Goal: Download file/media

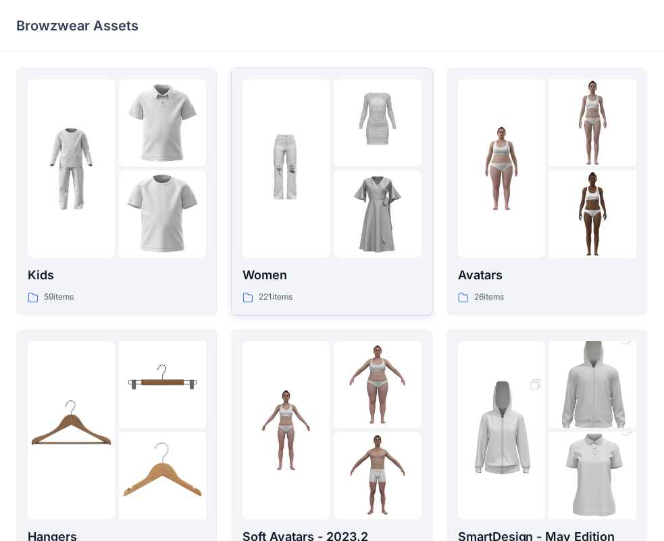
click at [272, 278] on p "Women" at bounding box center [332, 275] width 178 height 19
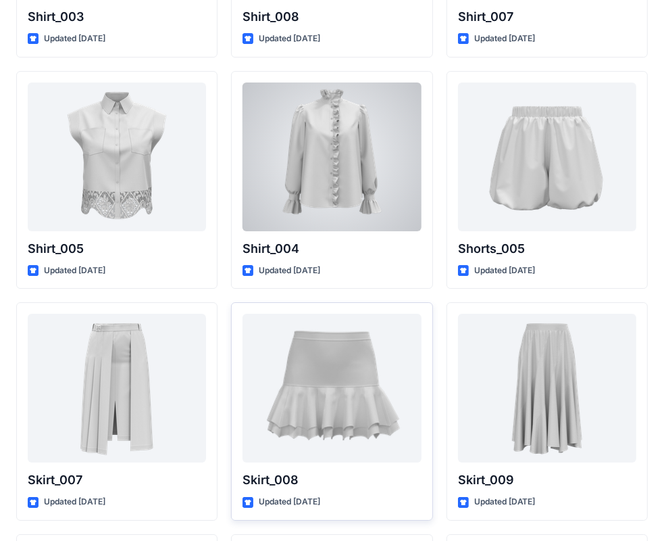
scroll to position [6370, 0]
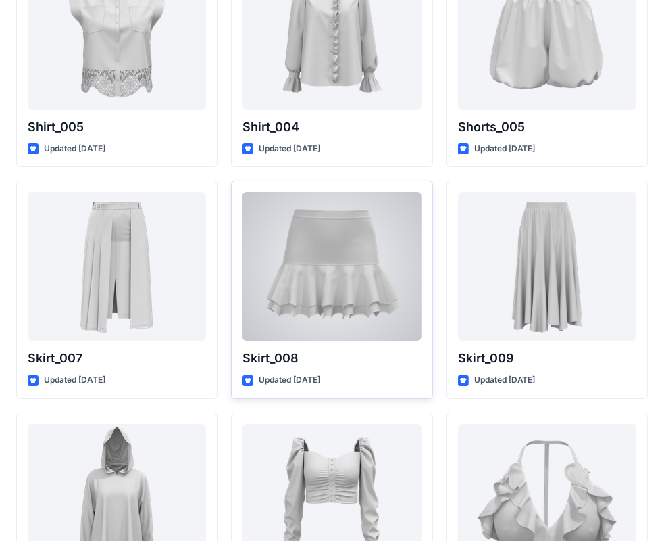
click at [342, 276] on div at bounding box center [332, 266] width 178 height 149
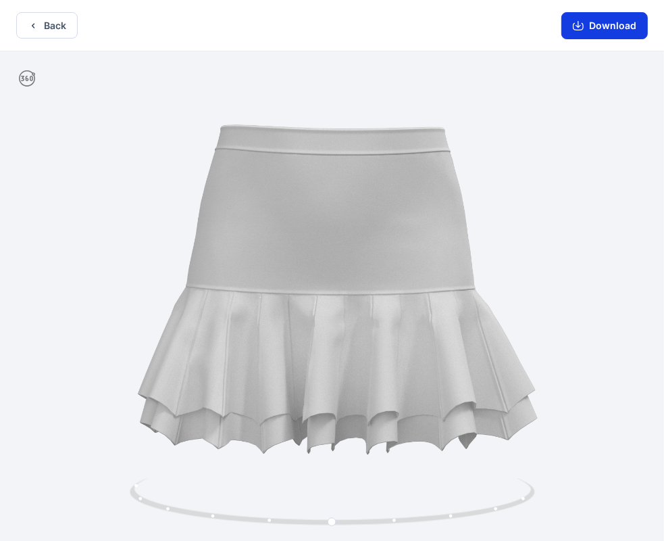
click at [584, 22] on icon "button" at bounding box center [578, 25] width 11 height 11
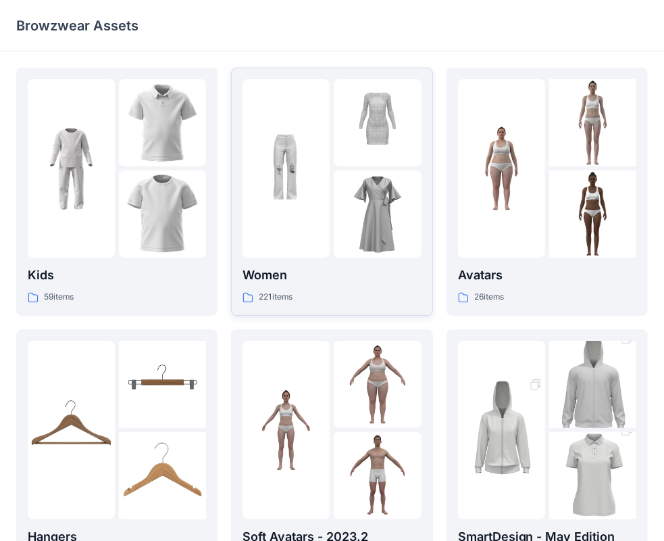
click at [280, 271] on p "Women" at bounding box center [332, 275] width 178 height 19
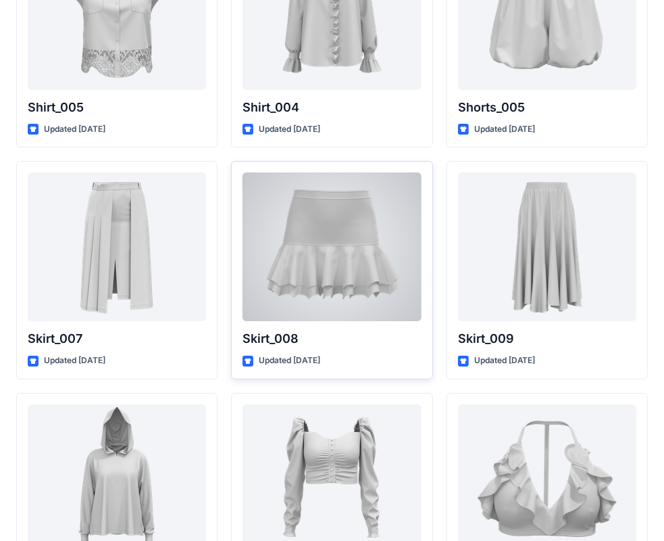
scroll to position [6392, 0]
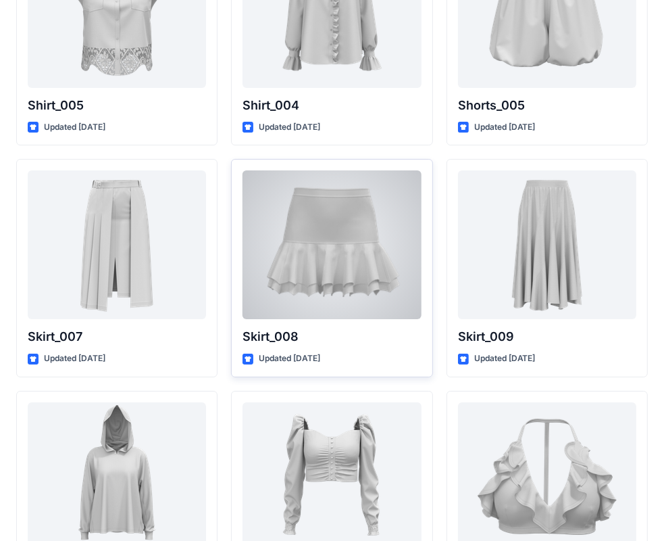
click at [367, 287] on div at bounding box center [332, 244] width 178 height 149
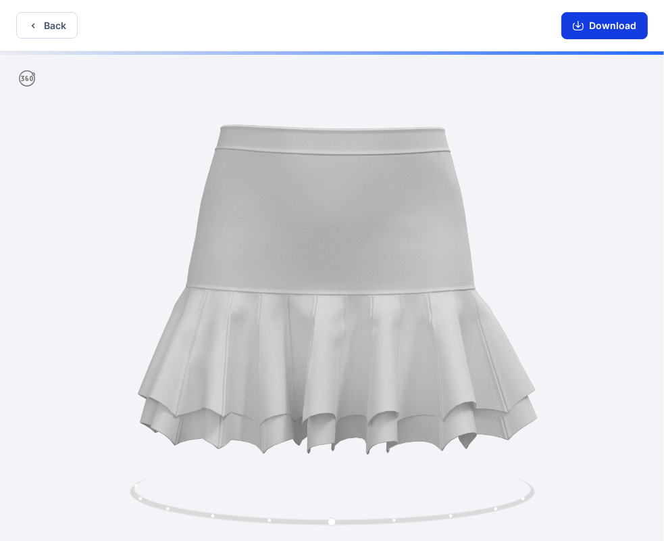
click at [624, 31] on button "Download" at bounding box center [605, 25] width 87 height 27
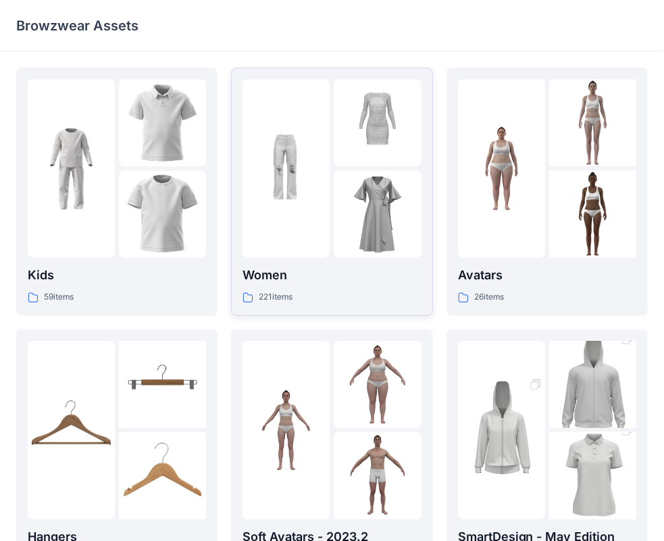
click at [272, 274] on p "Women" at bounding box center [332, 275] width 178 height 19
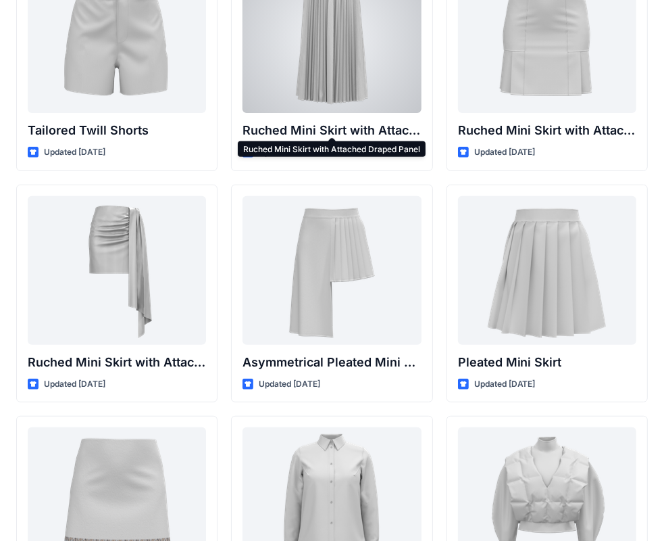
scroll to position [3595, 0]
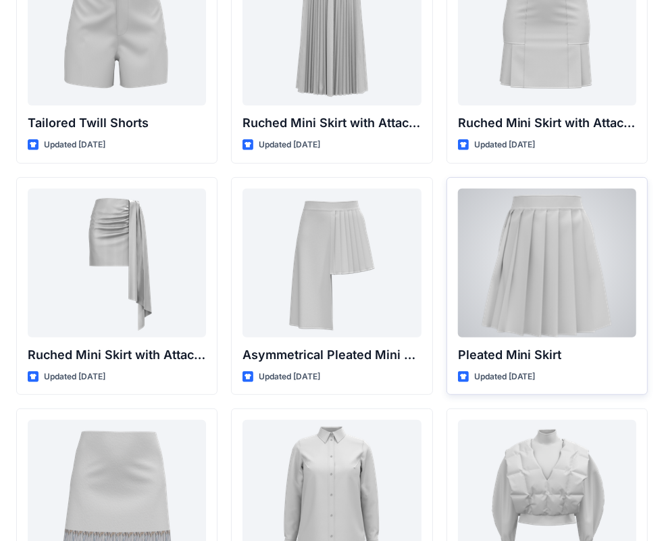
click at [587, 240] on div at bounding box center [547, 263] width 178 height 149
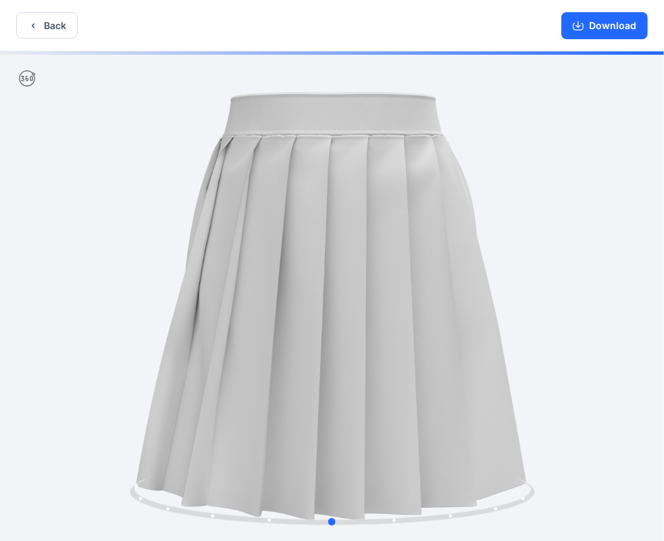
click at [497, 193] on div at bounding box center [332, 297] width 664 height 492
click at [592, 30] on button "Download" at bounding box center [605, 25] width 87 height 27
